Goal: Transaction & Acquisition: Book appointment/travel/reservation

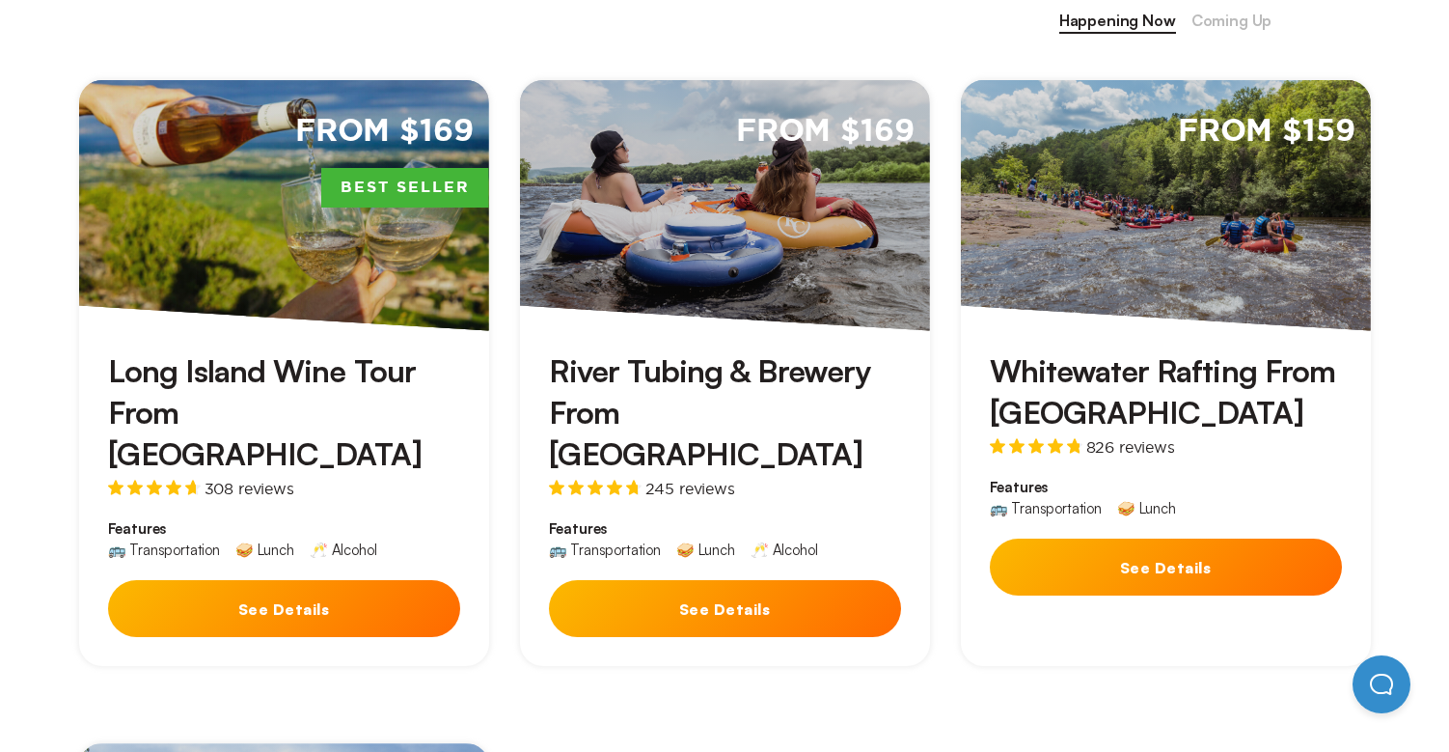
scroll to position [940, 0]
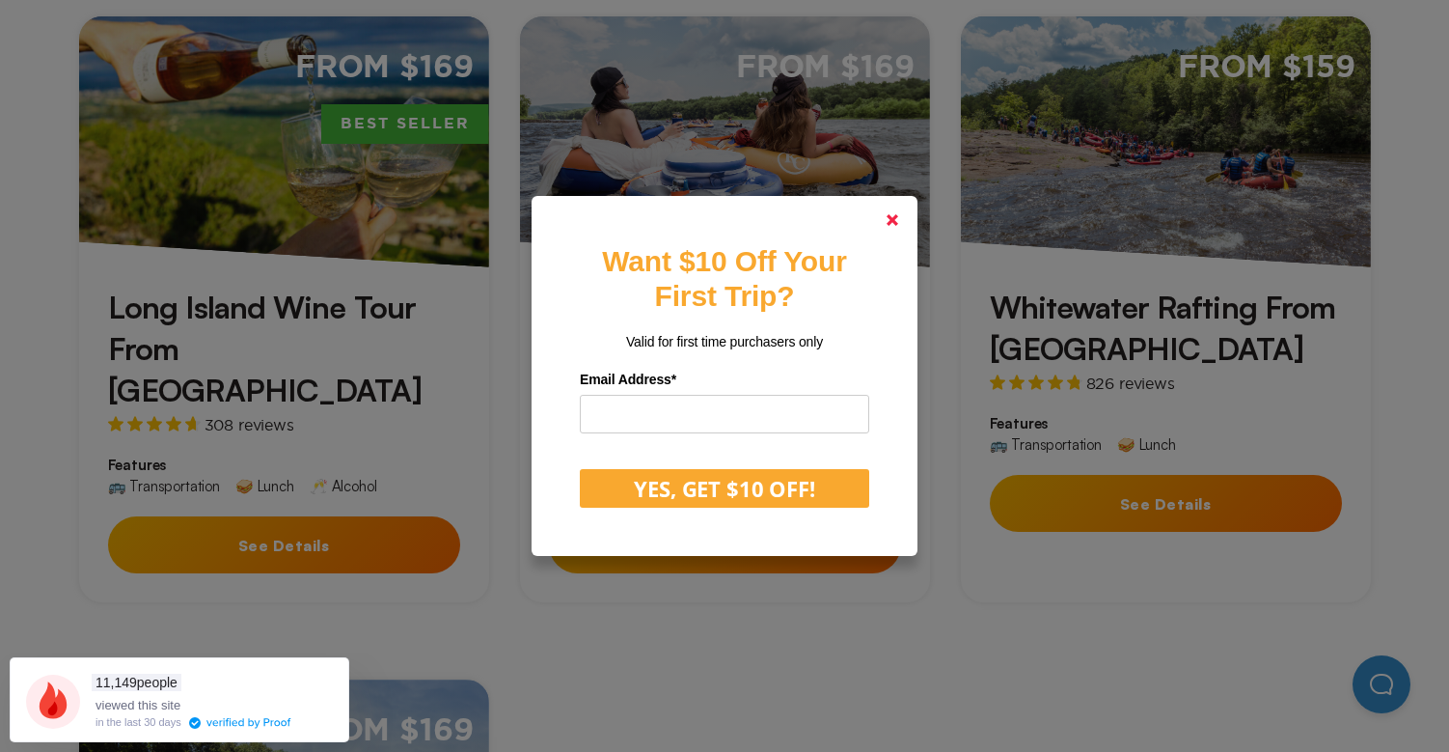
click at [899, 217] on link at bounding box center [892, 220] width 46 height 46
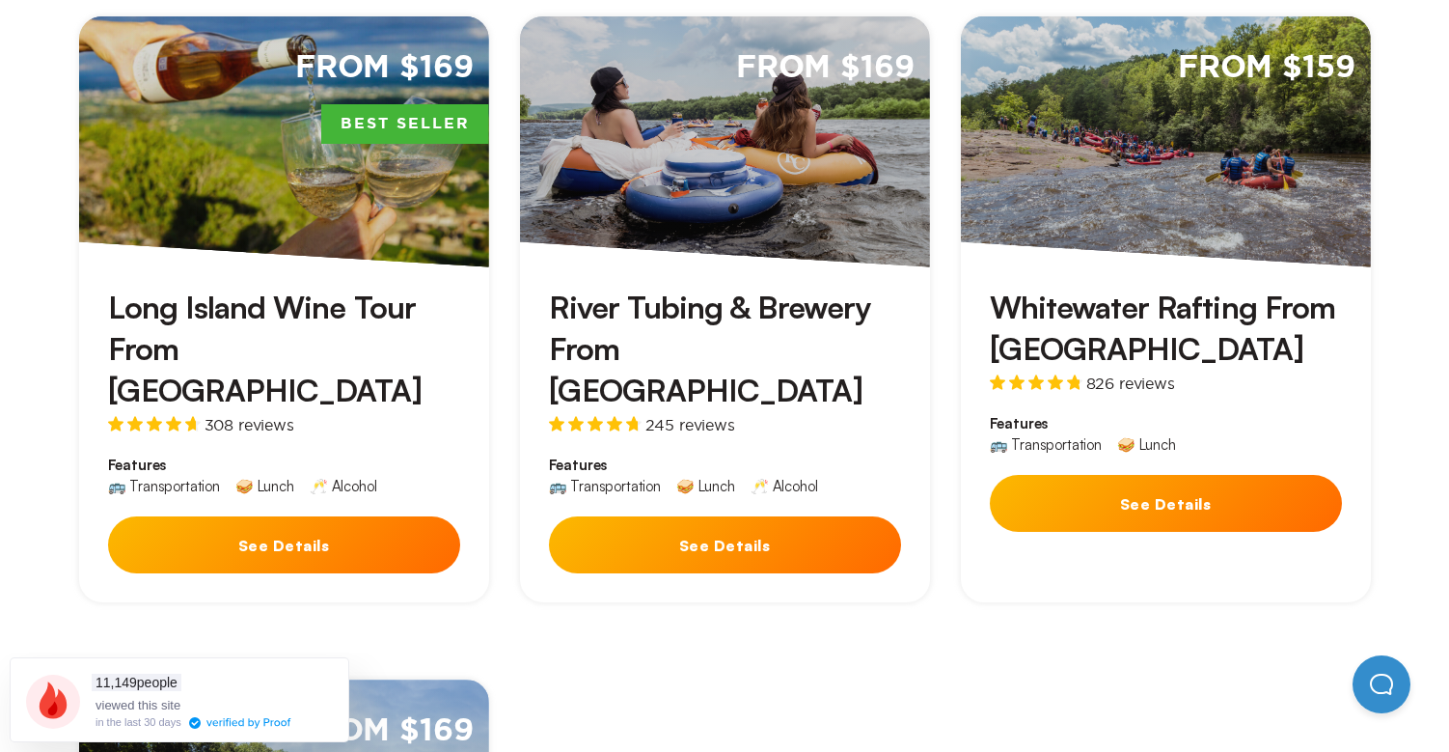
click at [723, 516] on button "See Details" at bounding box center [725, 544] width 352 height 57
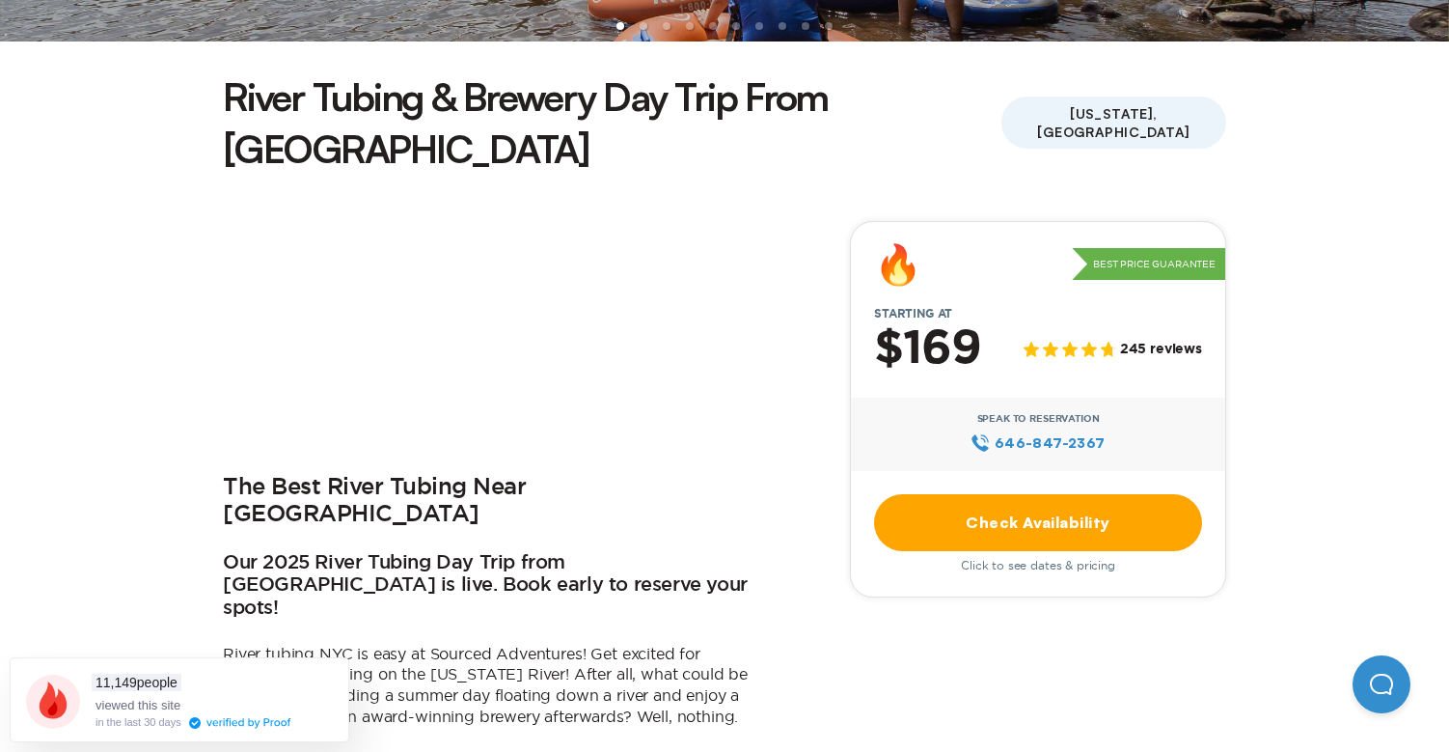
scroll to position [502, 0]
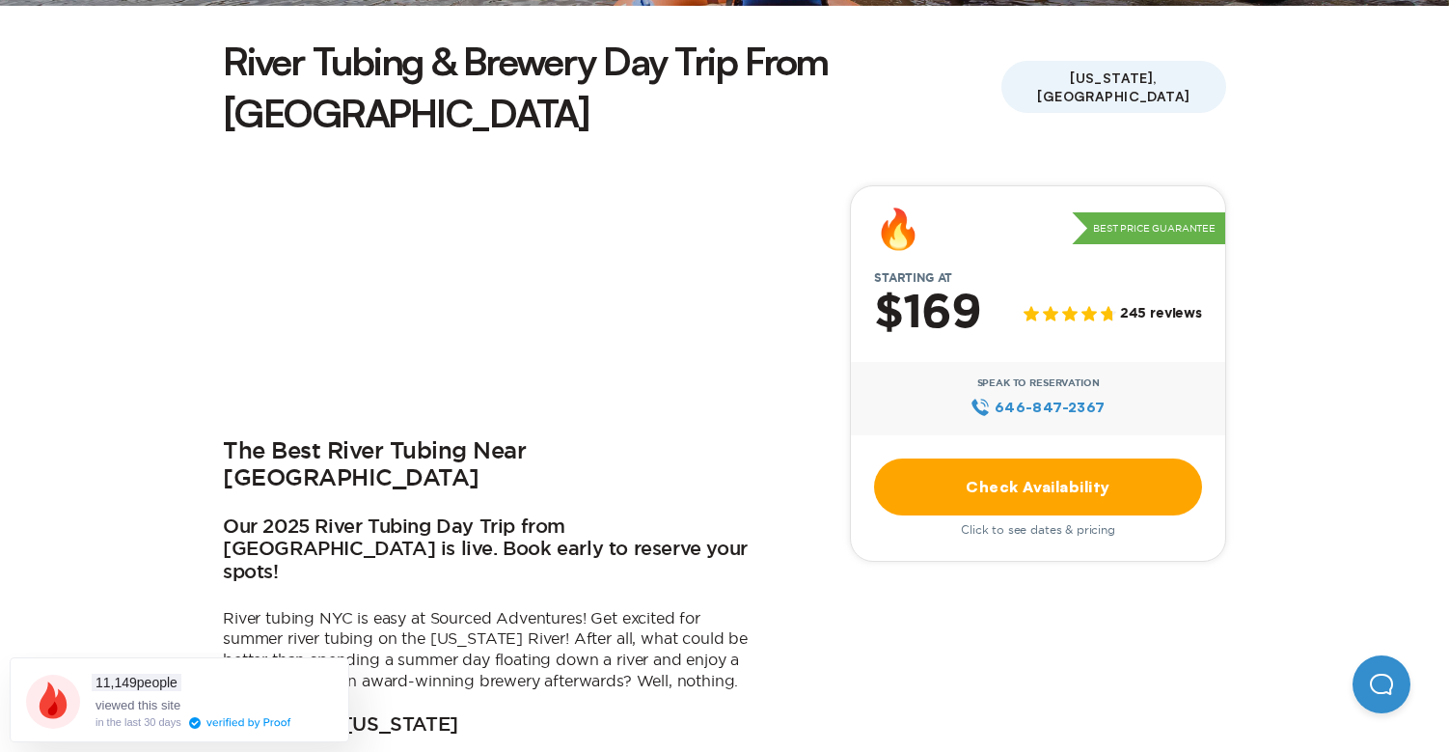
click at [962, 458] on link "Check Availability" at bounding box center [1038, 486] width 328 height 57
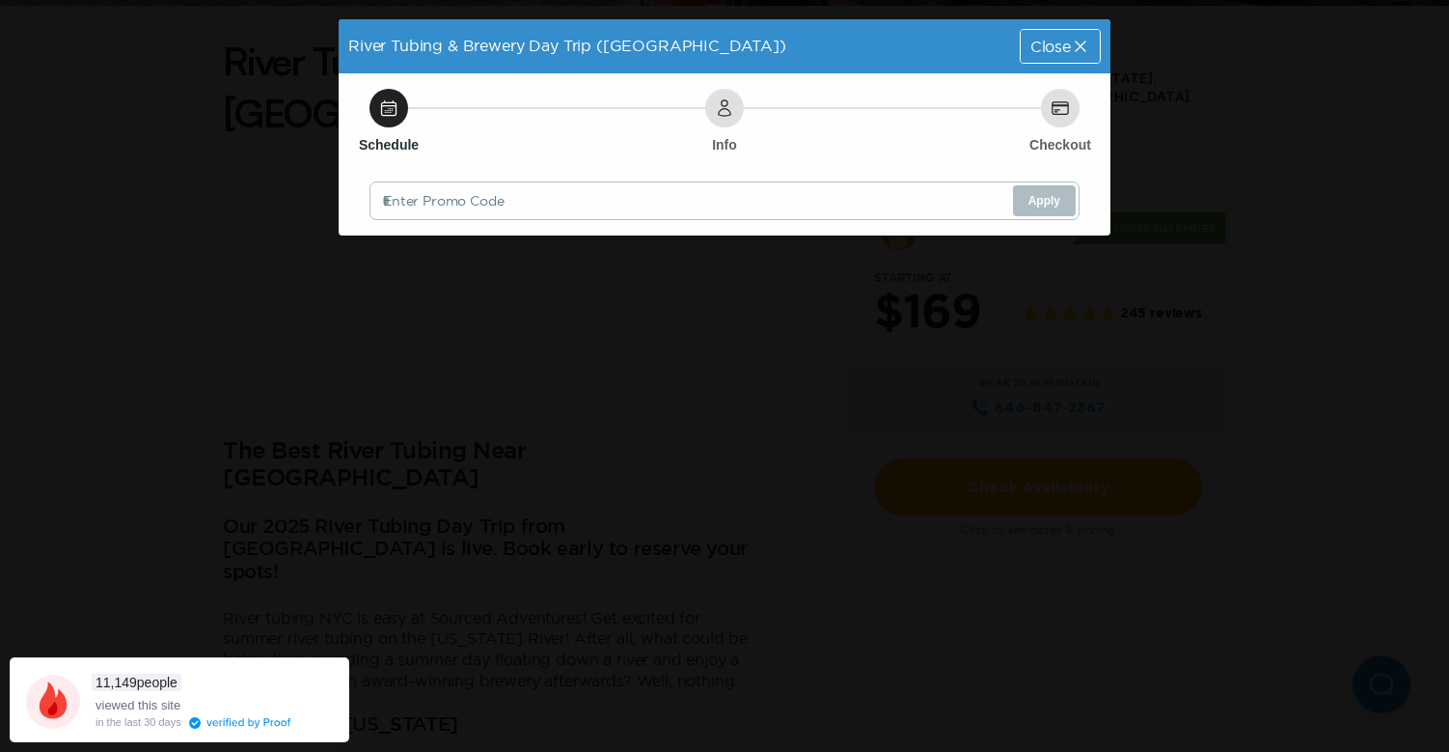
scroll to position [0, 0]
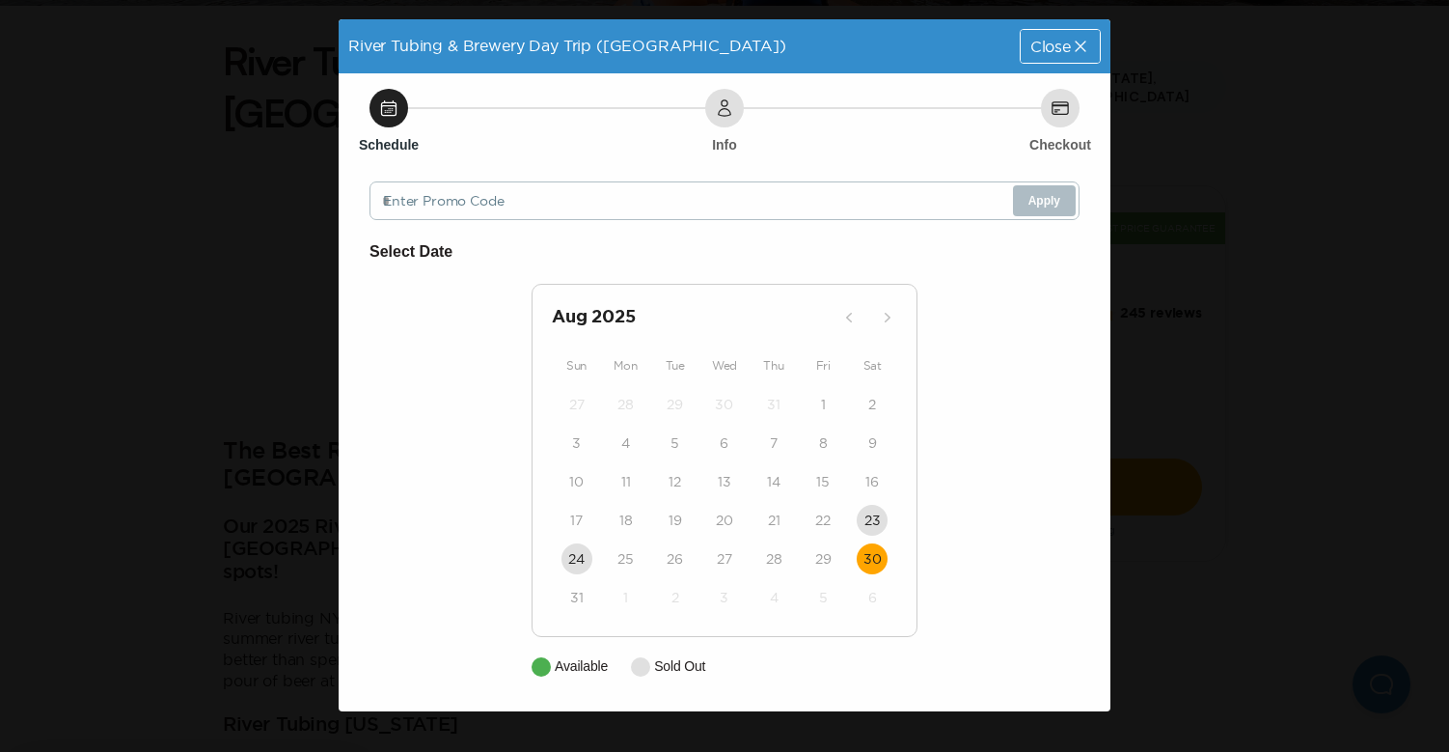
click at [873, 556] on time "30" at bounding box center [873, 558] width 18 height 19
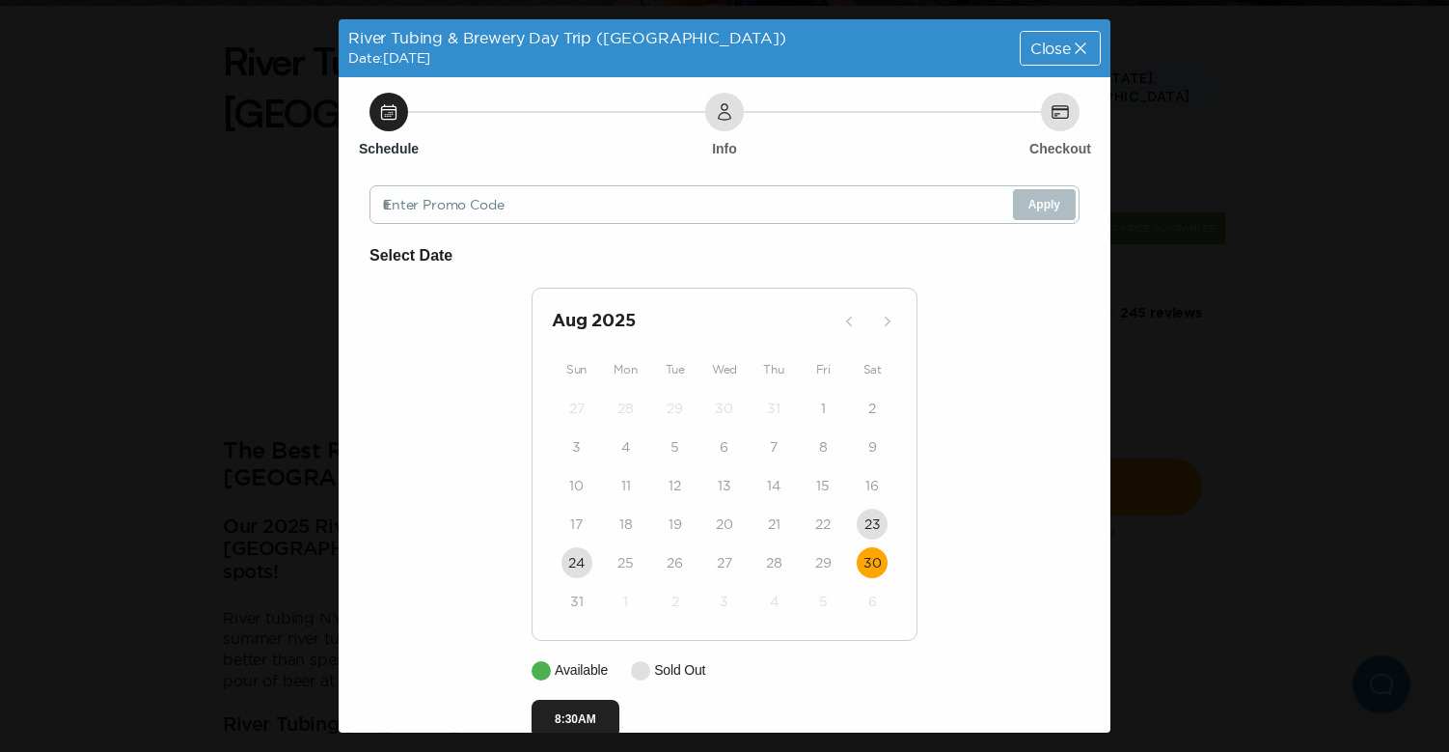
scroll to position [37, 0]
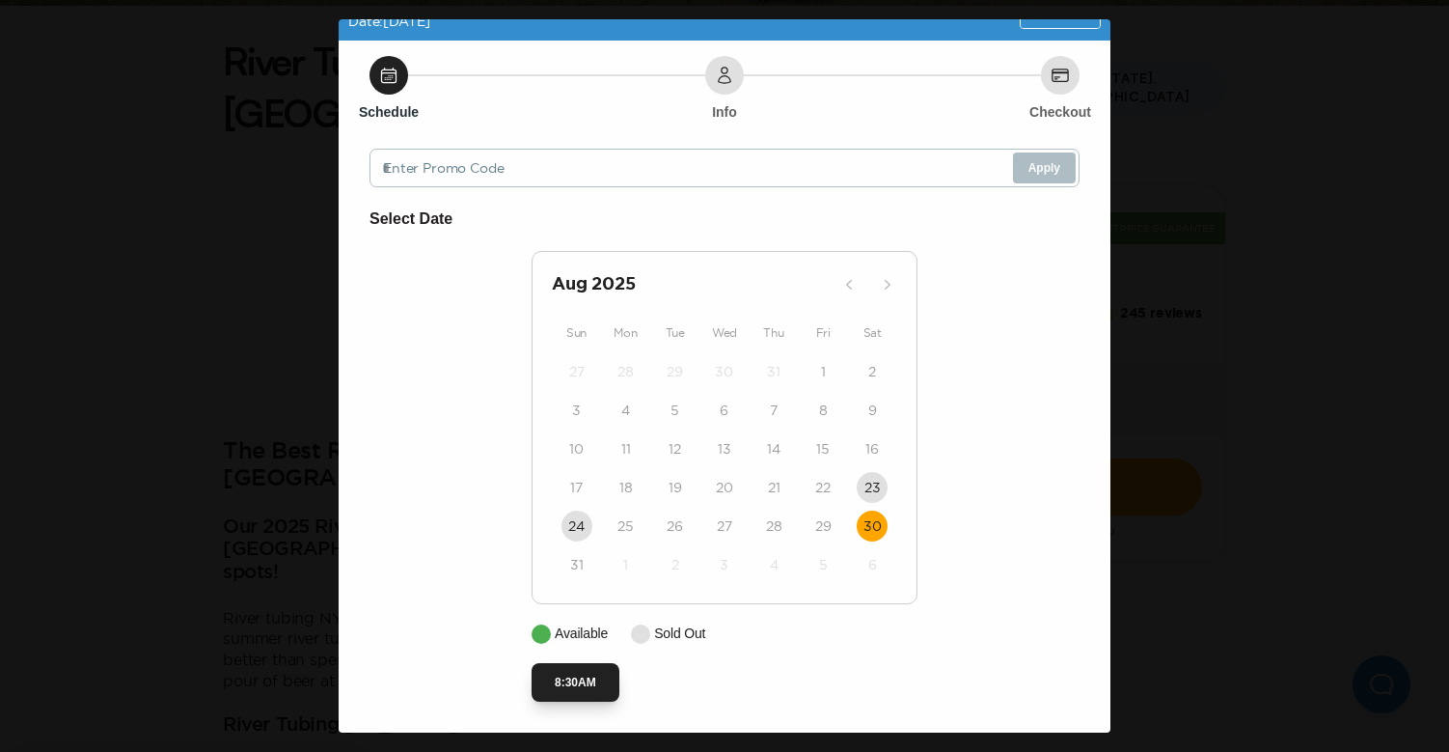
click at [579, 688] on button "8:30AM" at bounding box center [576, 682] width 88 height 39
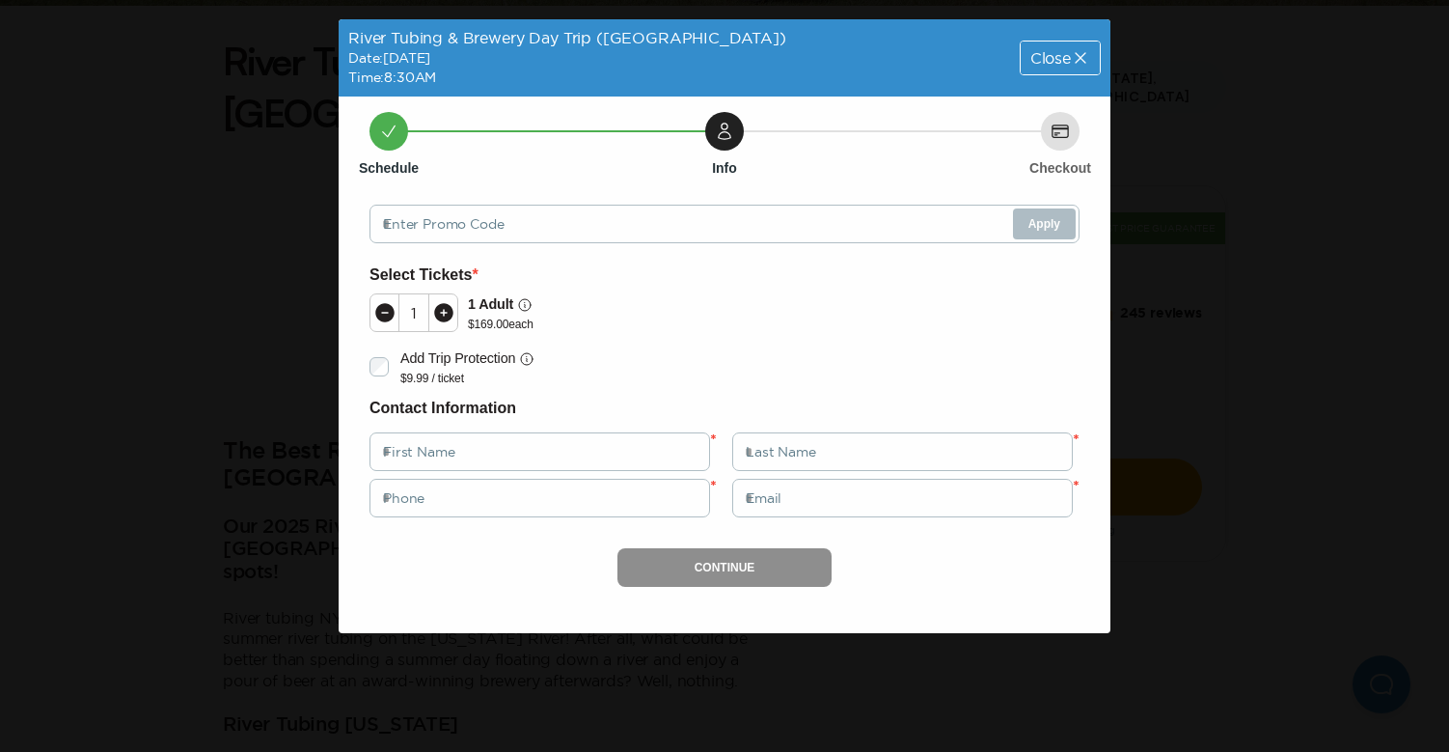
scroll to position [0, 0]
click at [444, 315] on icon at bounding box center [443, 312] width 23 height 23
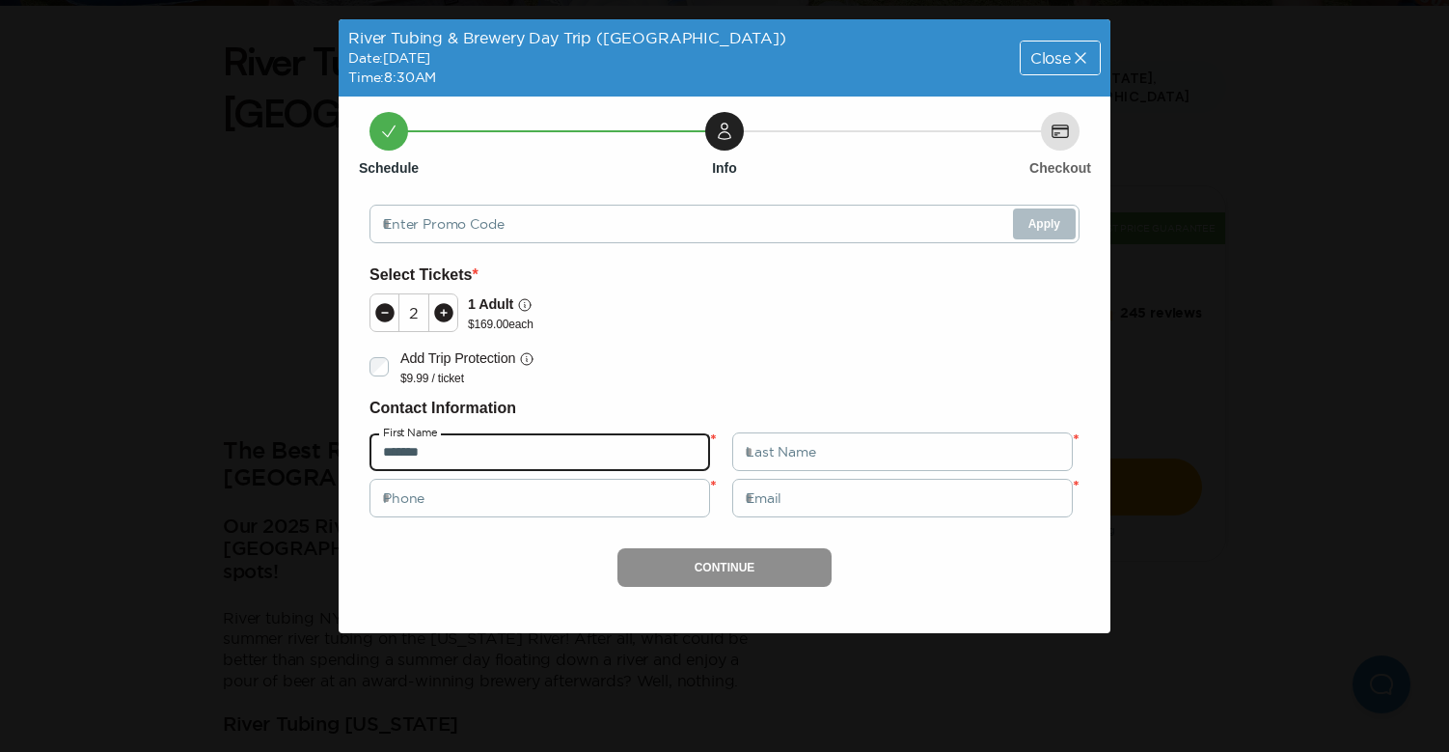
type input "*******"
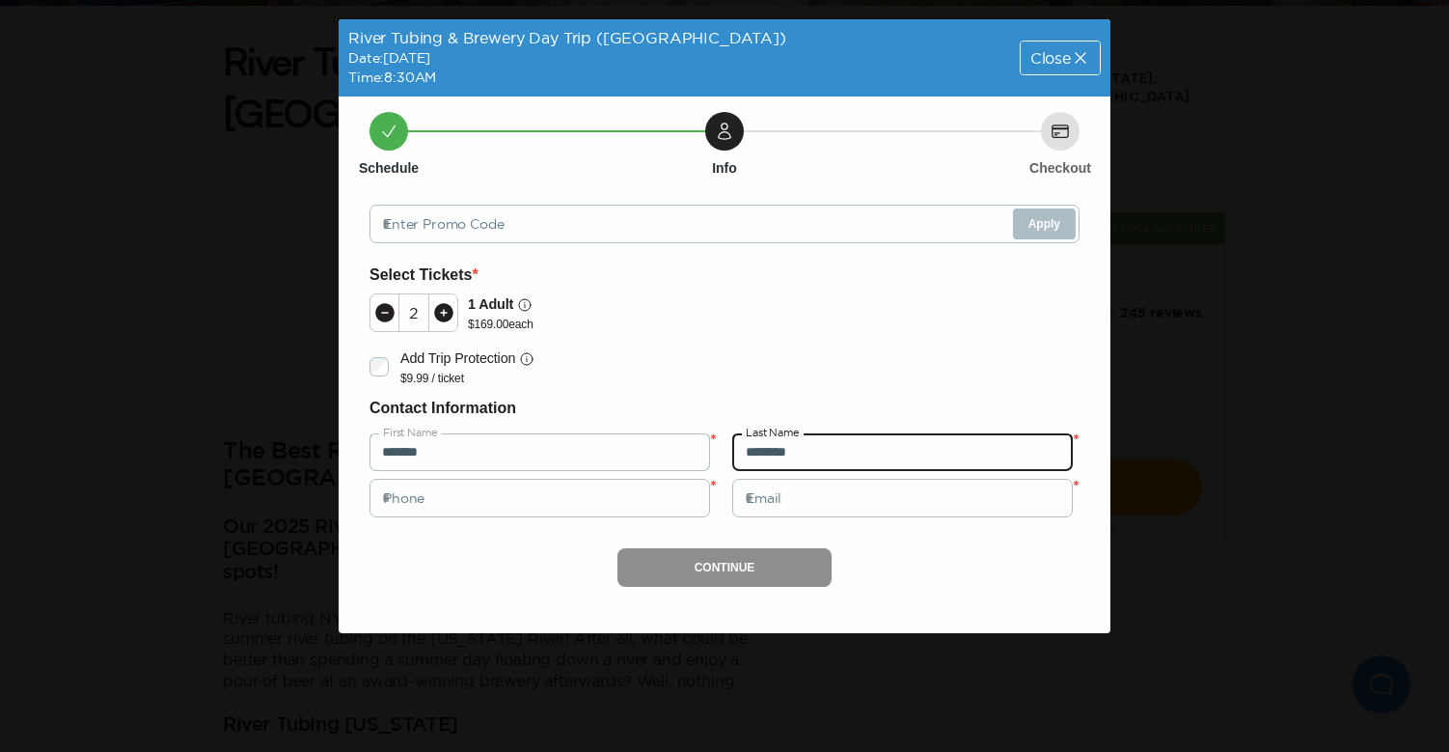
type input "********"
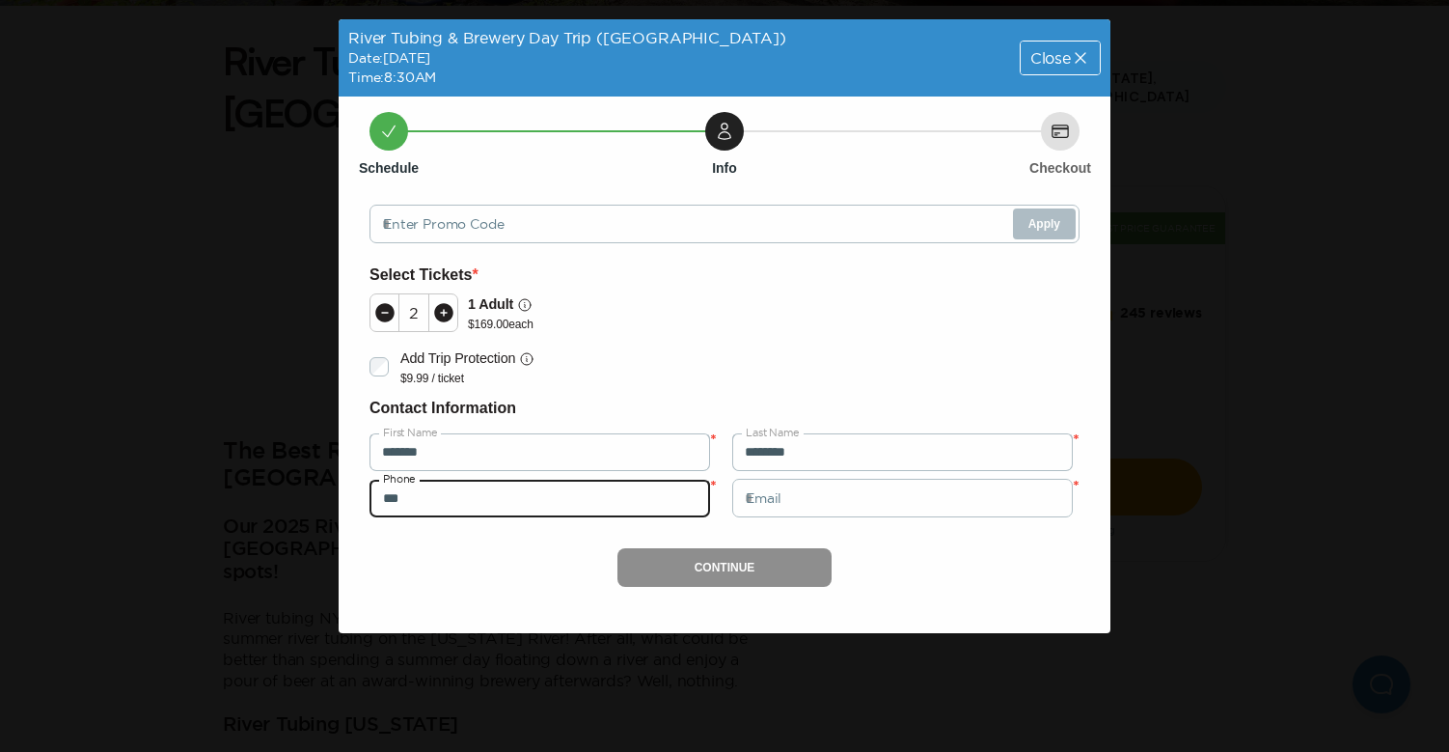
type input "**********"
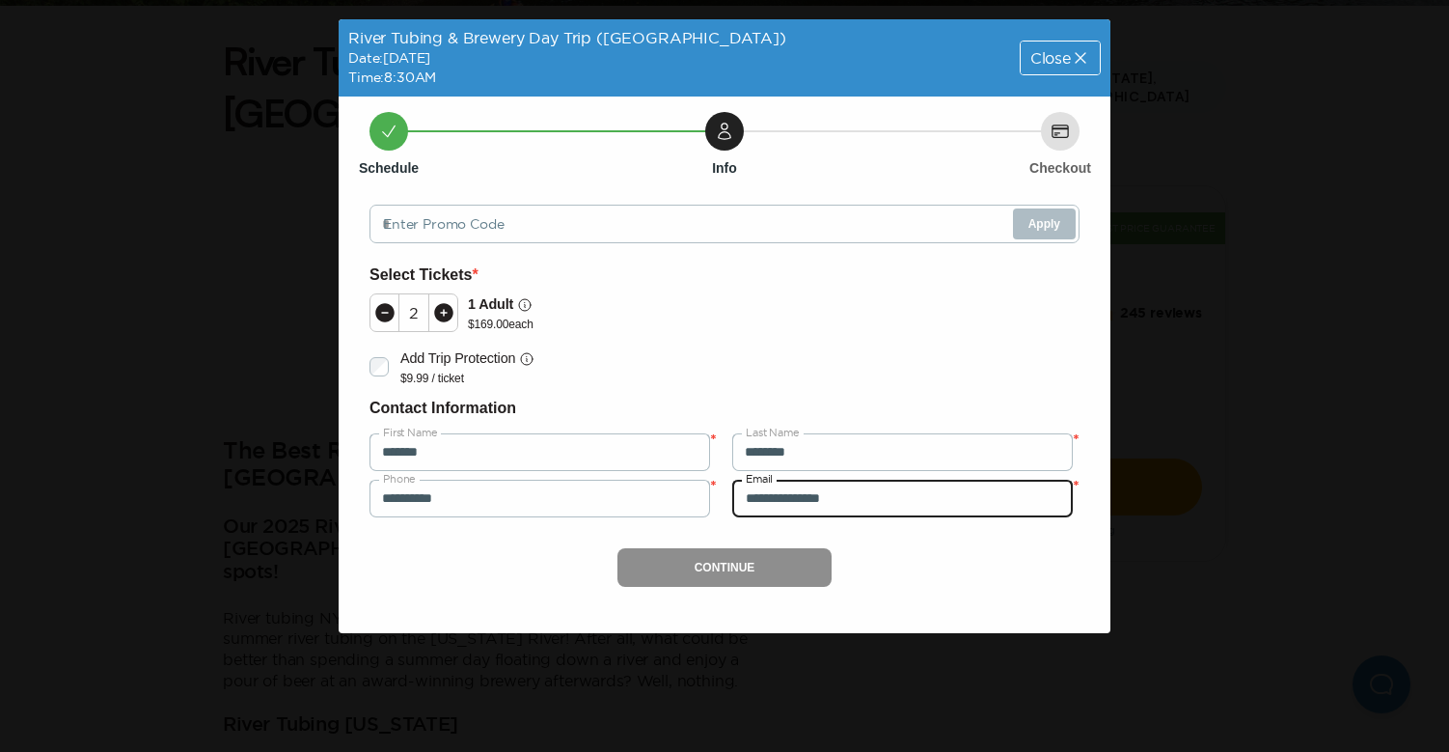
type input "**********"
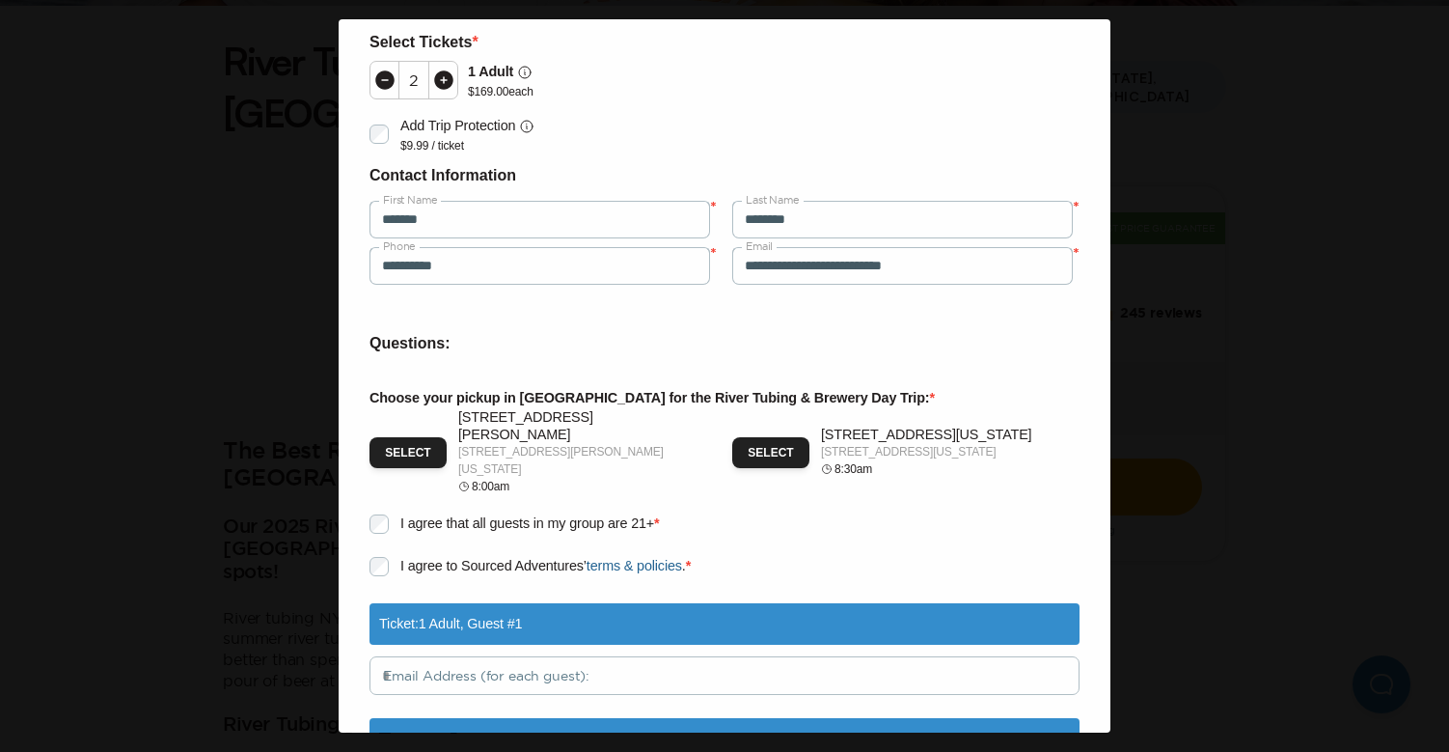
scroll to position [233, 0]
drag, startPoint x: 818, startPoint y: 408, endPoint x: 1005, endPoint y: 426, distance: 188.1
click at [1005, 426] on div "Select [STREET_ADDRESS][US_STATE] [STREET_ADDRESS][US_STATE] 8:30am" at bounding box center [905, 451] width 347 height 86
copy p "[STREET_ADDRESS][US_STATE]"
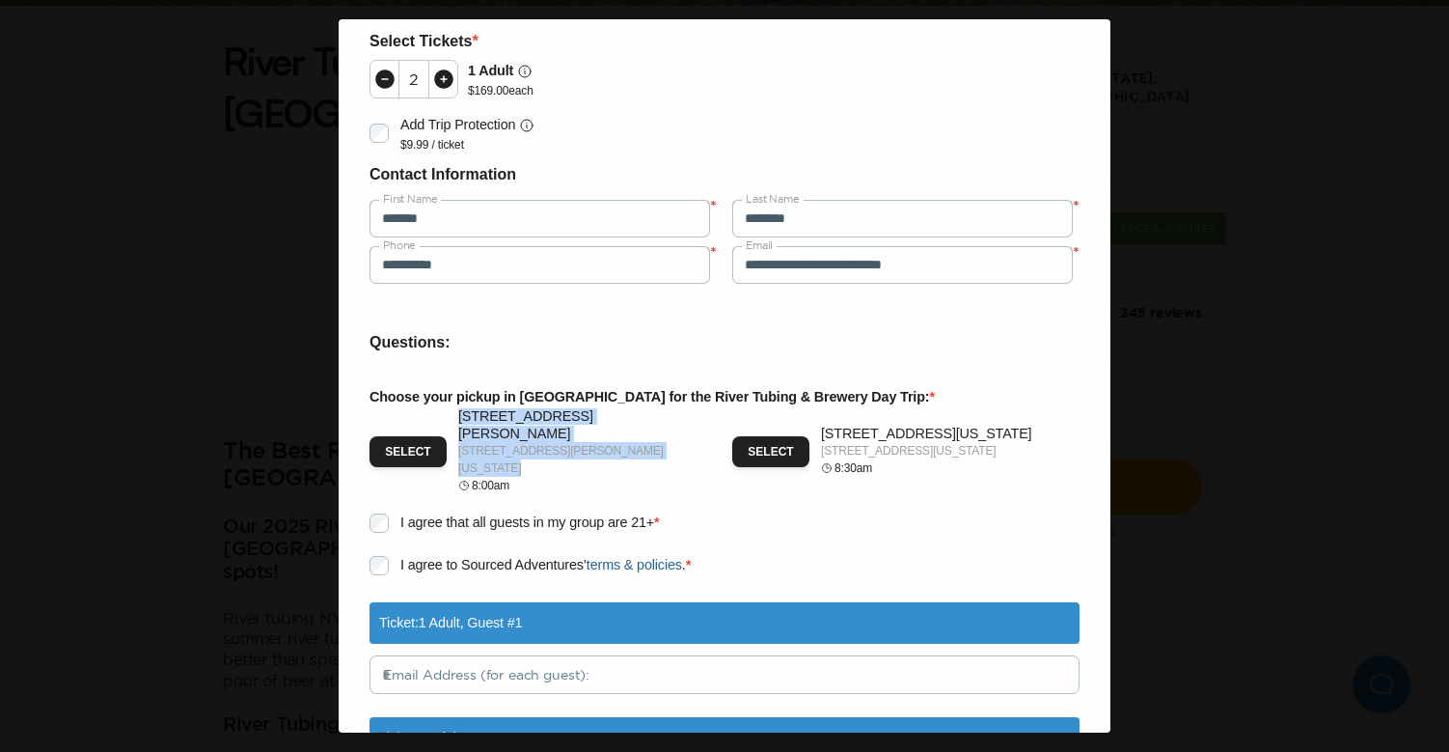
drag, startPoint x: 460, startPoint y: 424, endPoint x: 690, endPoint y: 446, distance: 230.7
click at [690, 446] on div "Select [STREET_ADDRESS][PERSON_NAME] [STREET_ADDRESS][PERSON_NAME][US_STATE] 8:…" at bounding box center [543, 451] width 347 height 86
copy div "[STREET_ADDRESS][PERSON_NAME] [STREET_ADDRESS][PERSON_NAME][US_STATE]"
click at [872, 435] on p "[STREET_ADDRESS][US_STATE]" at bounding box center [926, 433] width 210 height 16
drag, startPoint x: 820, startPoint y: 414, endPoint x: 873, endPoint y: 425, distance: 54.1
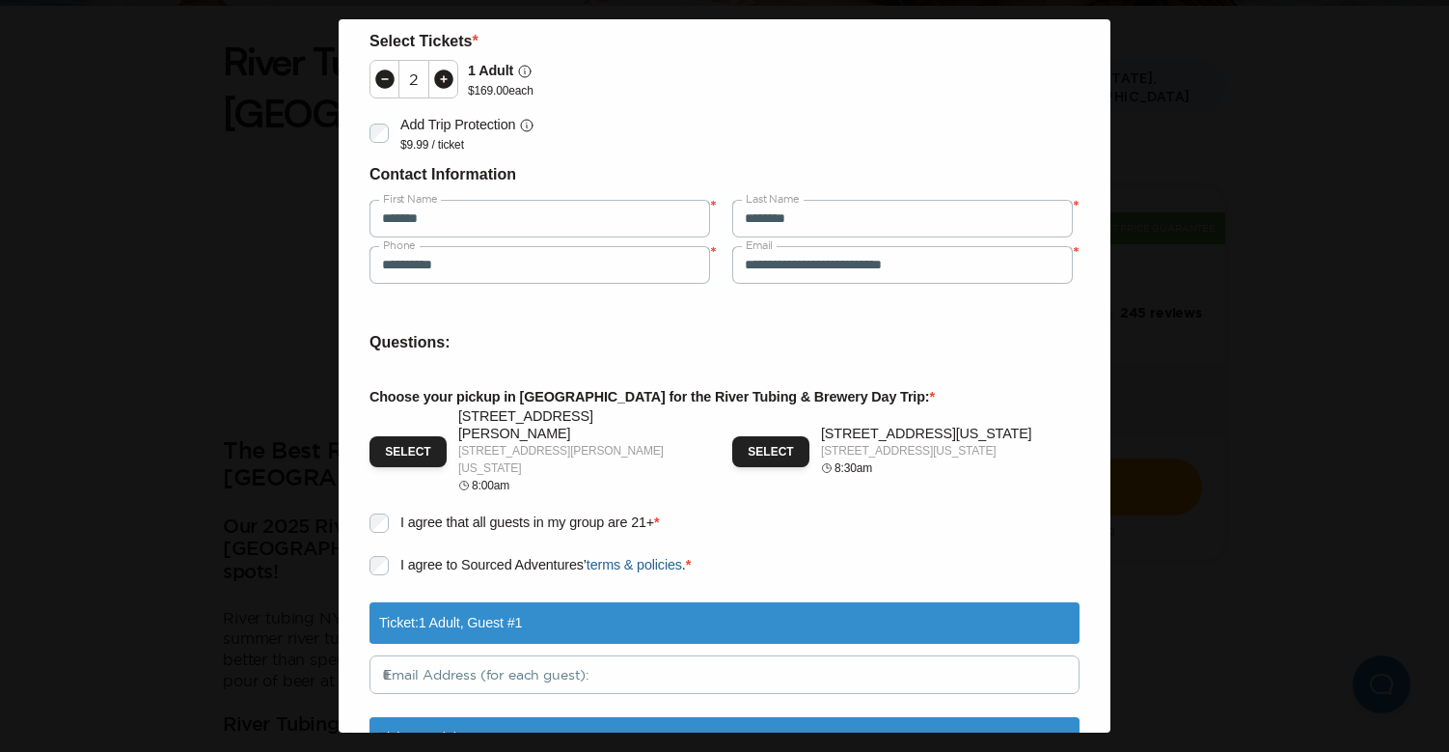
click at [873, 425] on div "Select [STREET_ADDRESS][US_STATE] [STREET_ADDRESS][US_STATE] 8:30am" at bounding box center [905, 451] width 347 height 86
copy p "[STREET_ADDRESS][US_STATE]"
drag, startPoint x: 459, startPoint y: 443, endPoint x: 677, endPoint y: 442, distance: 218.1
click at [677, 442] on div "Select [STREET_ADDRESS][PERSON_NAME] [STREET_ADDRESS][PERSON_NAME][US_STATE] 8:…" at bounding box center [543, 451] width 347 height 86
copy p "[STREET_ADDRESS][PERSON_NAME][US_STATE]"
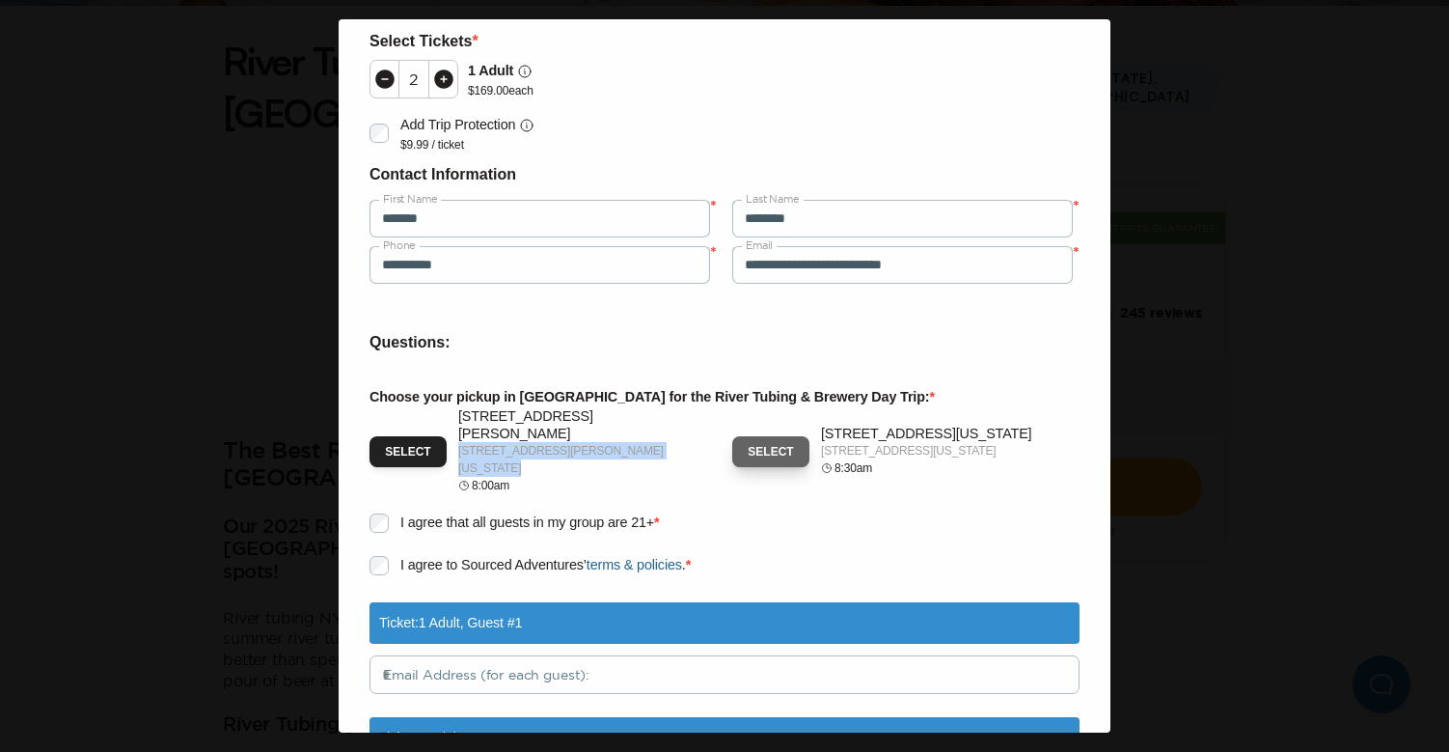
click at [793, 451] on button "Select" at bounding box center [770, 451] width 77 height 31
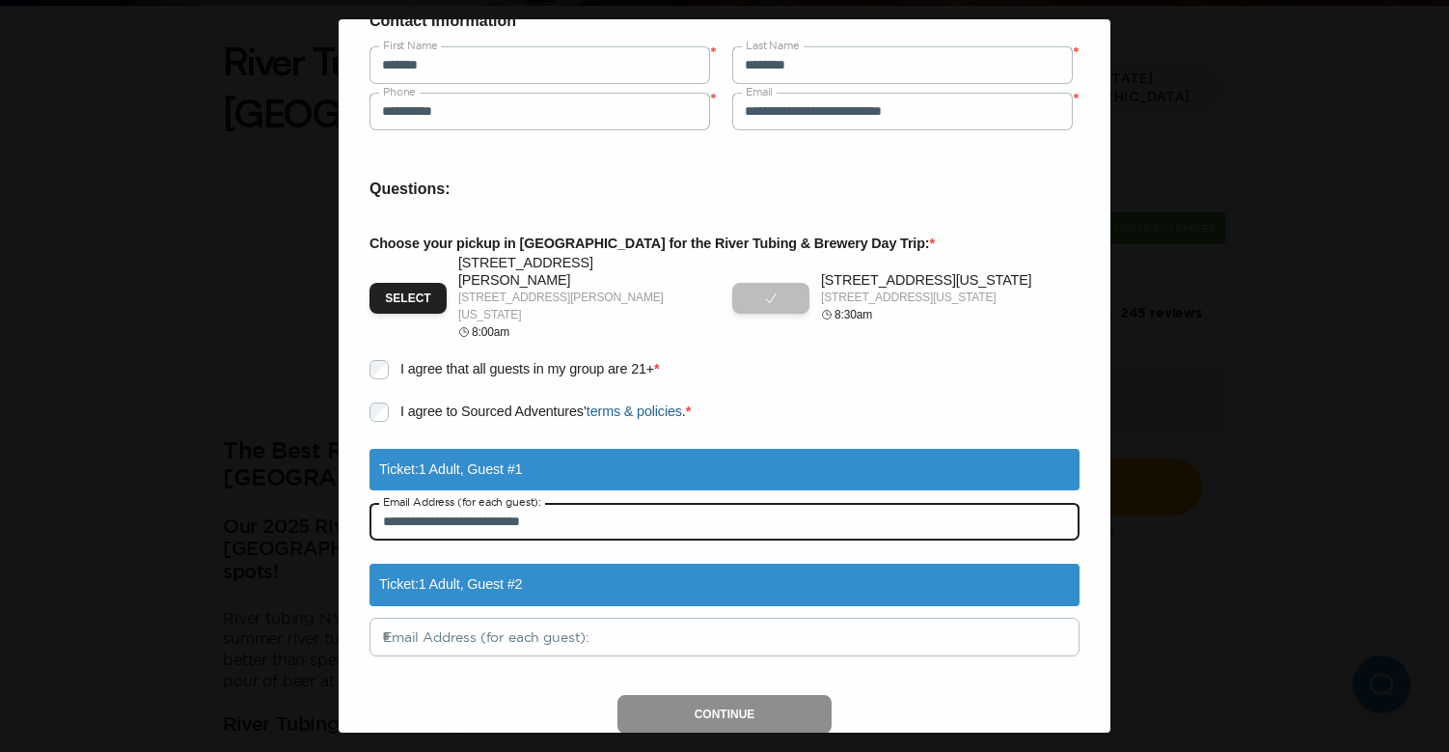
scroll to position [377, 0]
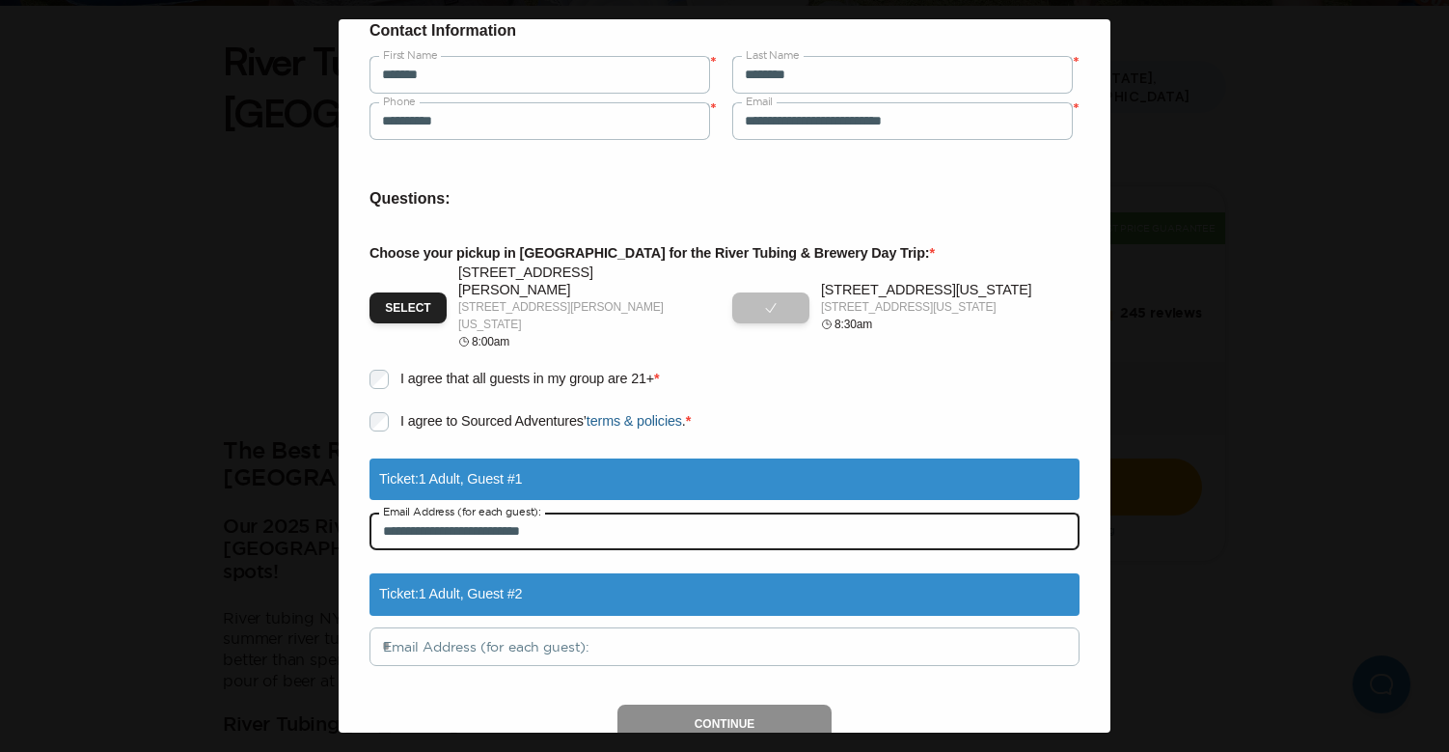
type input "**********"
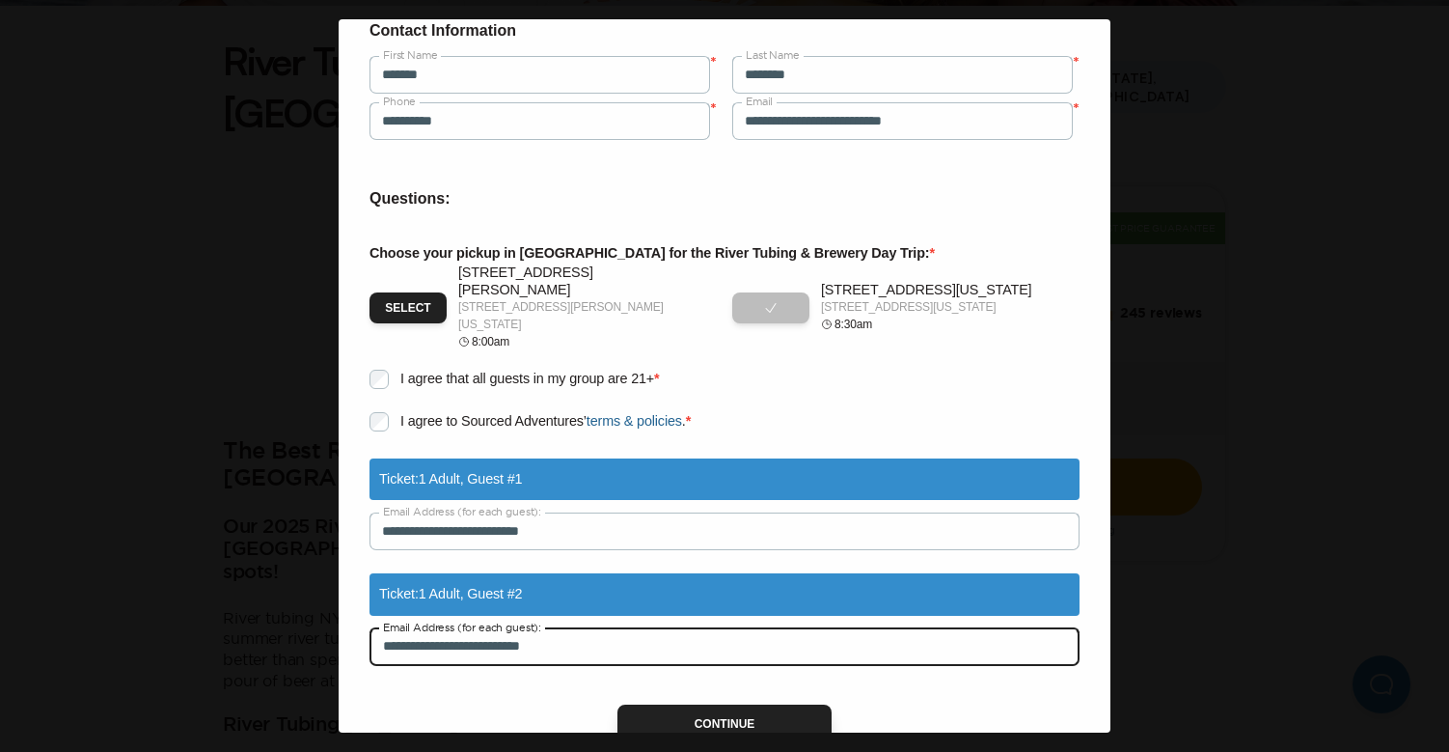
type input "**********"
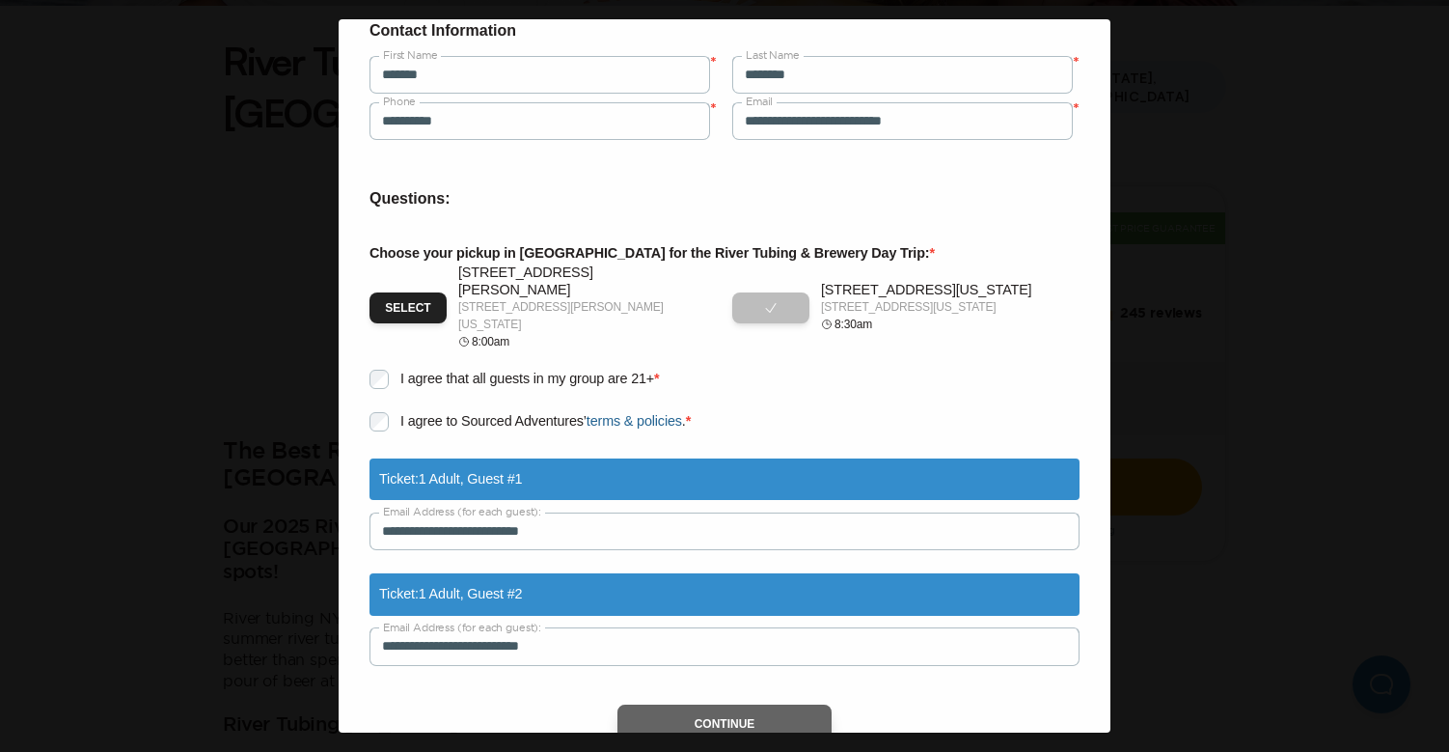
click at [715, 704] on button "Continue" at bounding box center [724, 723] width 215 height 39
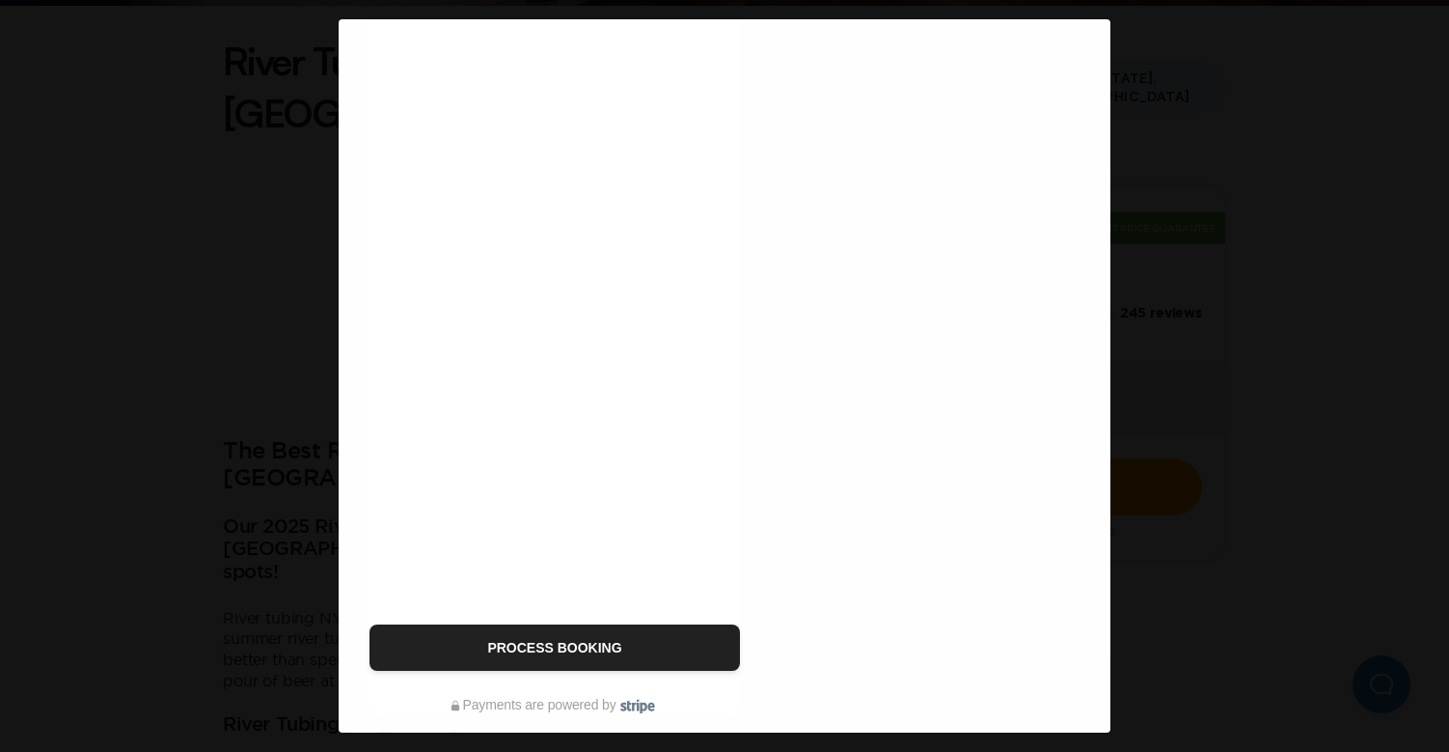
scroll to position [344, 0]
click at [515, 651] on button "Process Booking" at bounding box center [555, 647] width 370 height 46
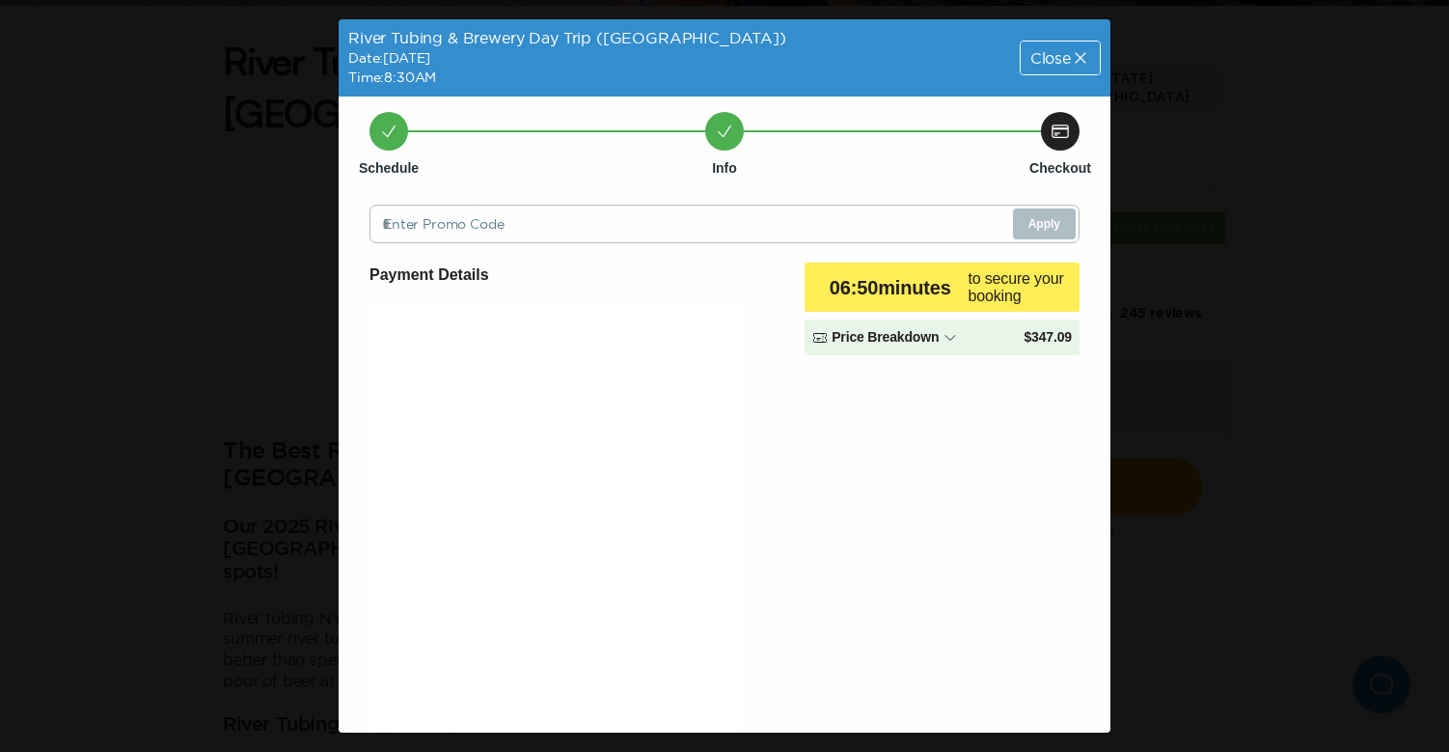
scroll to position [-1, 0]
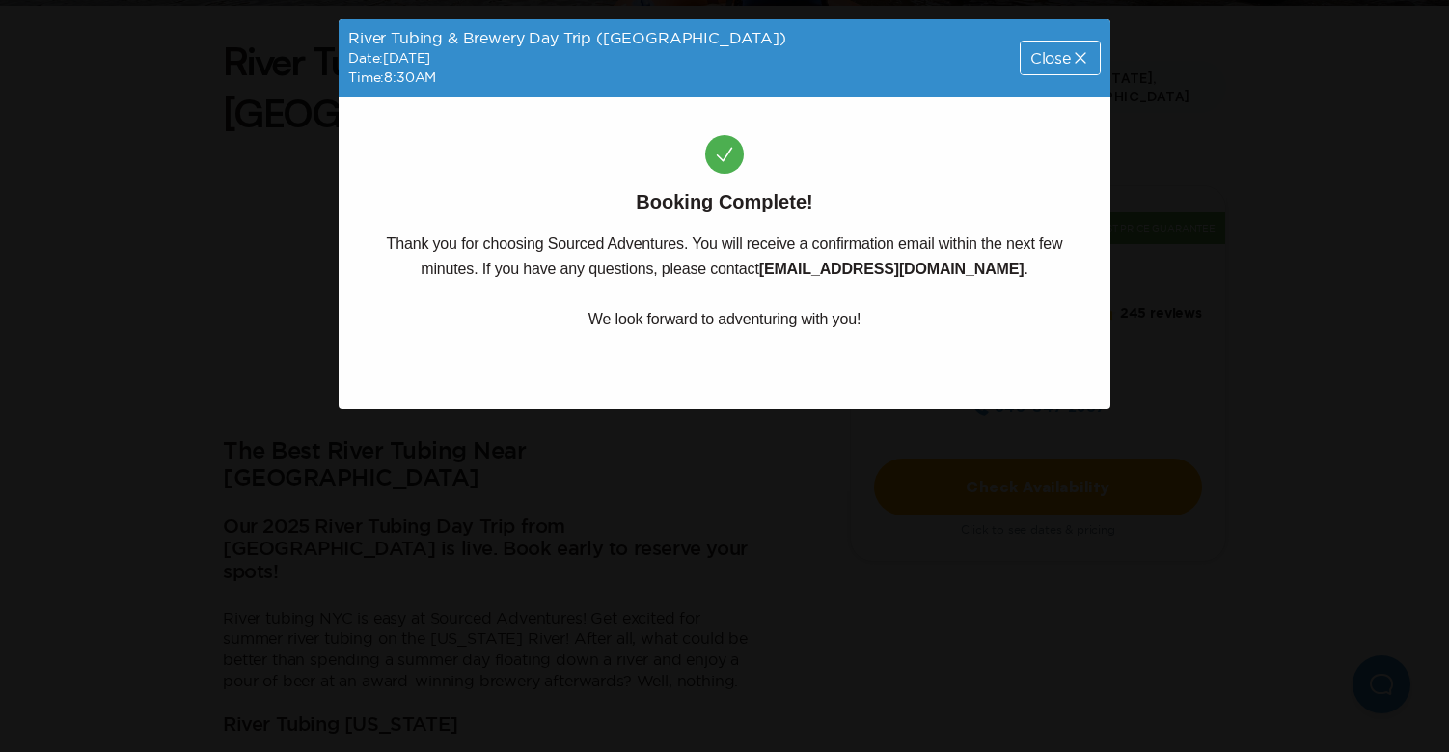
click at [1253, 294] on div "River Tubing & Brewery Day Trip ([GEOGRAPHIC_DATA]) Date: [DATE] Time: 8:30AM C…" at bounding box center [724, 376] width 1449 height 752
click at [1068, 48] on div "Close" at bounding box center [1060, 57] width 79 height 33
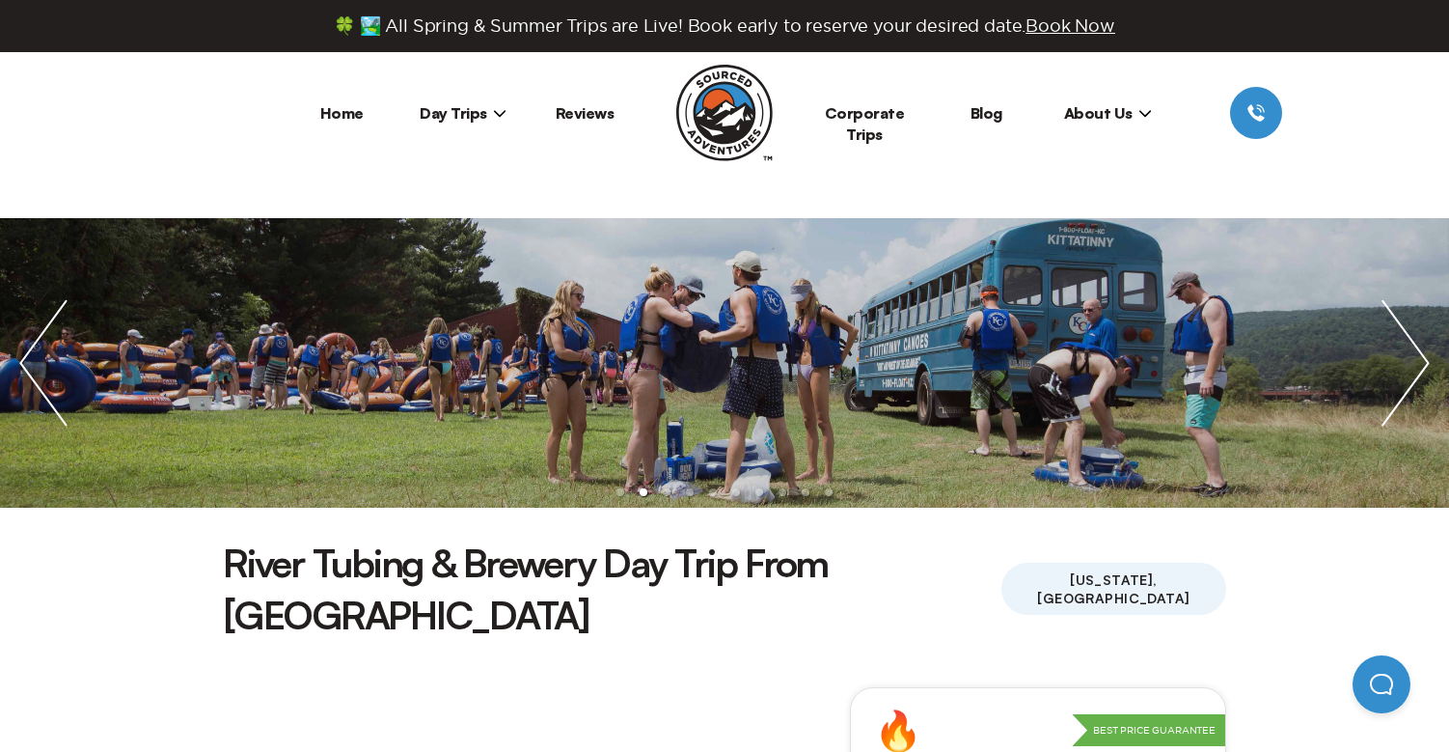
scroll to position [502, 0]
